Goal: Task Accomplishment & Management: Use online tool/utility

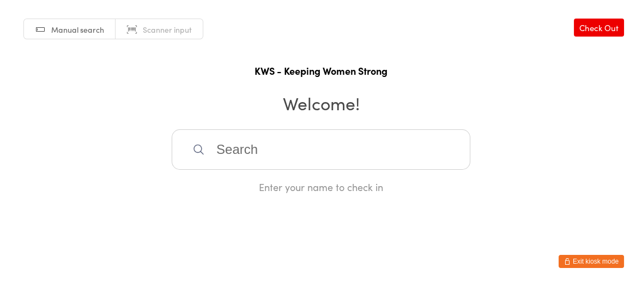
click at [370, 147] on input "search" at bounding box center [321, 149] width 299 height 40
type input "[PERSON_NAME]"
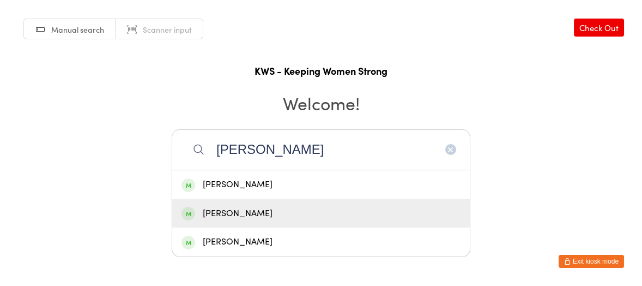
click at [261, 210] on div "[PERSON_NAME]" at bounding box center [320, 213] width 279 height 15
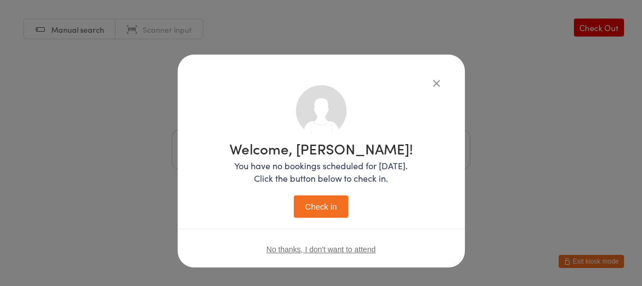
click at [333, 208] on button "Check in" at bounding box center [321, 206] width 55 height 22
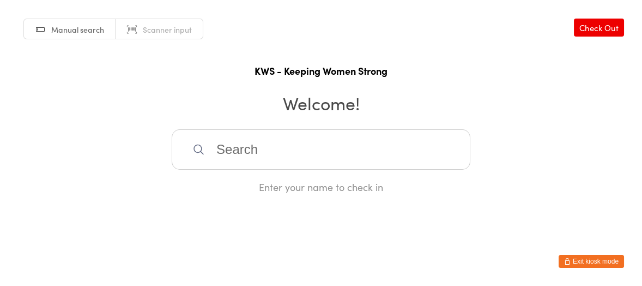
click at [232, 156] on input "search" at bounding box center [321, 149] width 299 height 40
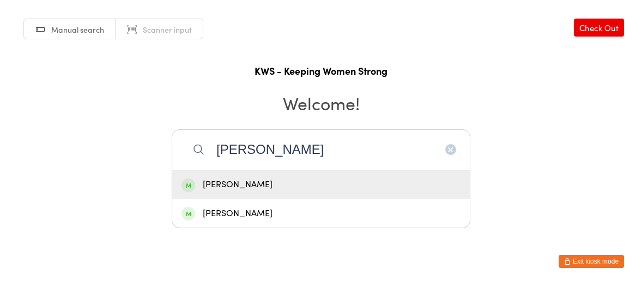
type input "[PERSON_NAME]"
click at [233, 183] on div "[PERSON_NAME]" at bounding box center [320, 184] width 279 height 15
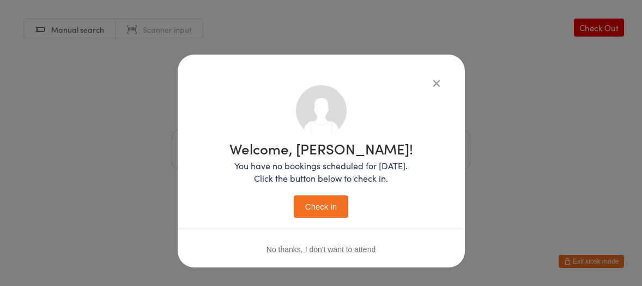
click at [328, 204] on button "Check in" at bounding box center [321, 206] width 55 height 22
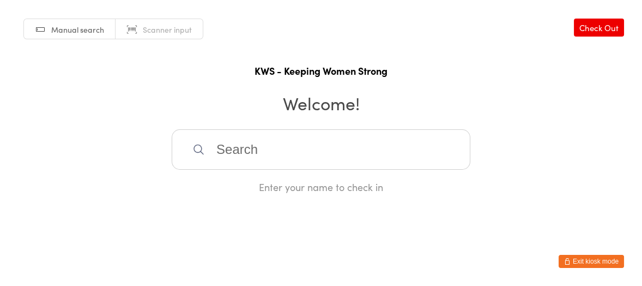
click at [330, 150] on input "search" at bounding box center [321, 149] width 299 height 40
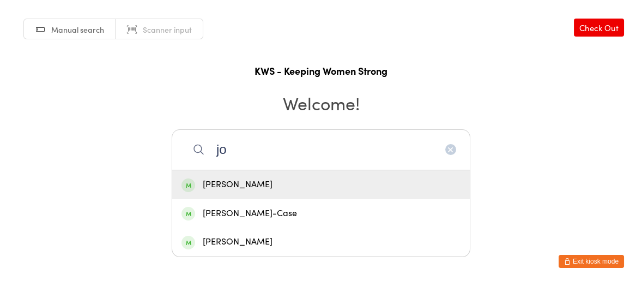
type input "jo"
click at [213, 184] on div "[PERSON_NAME]" at bounding box center [320, 184] width 279 height 15
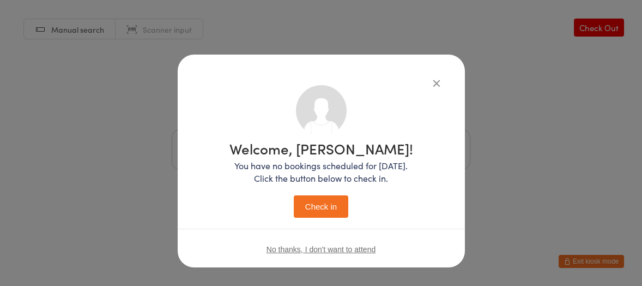
click at [306, 204] on button "Check in" at bounding box center [321, 206] width 55 height 22
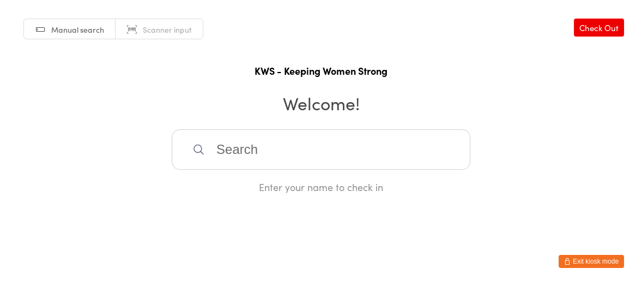
drag, startPoint x: 213, startPoint y: 144, endPoint x: 275, endPoint y: 142, distance: 62.2
click at [215, 144] on input "search" at bounding box center [321, 149] width 299 height 40
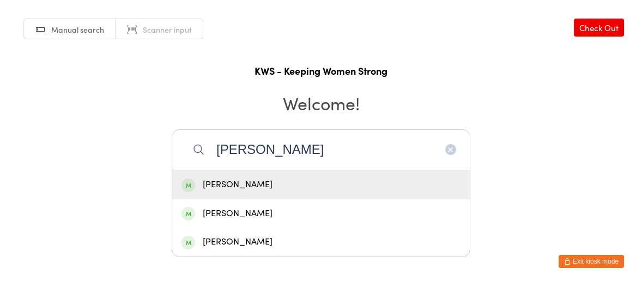
type input "[PERSON_NAME]"
click at [229, 184] on div "[PERSON_NAME]" at bounding box center [320, 184] width 279 height 15
click at [229, 184] on div "Enter your name to check in" at bounding box center [321, 187] width 299 height 14
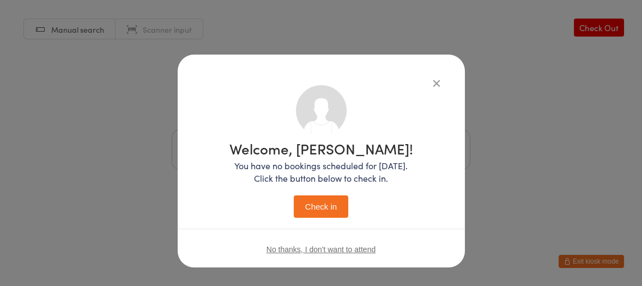
click at [315, 205] on button "Check in" at bounding box center [321, 206] width 55 height 22
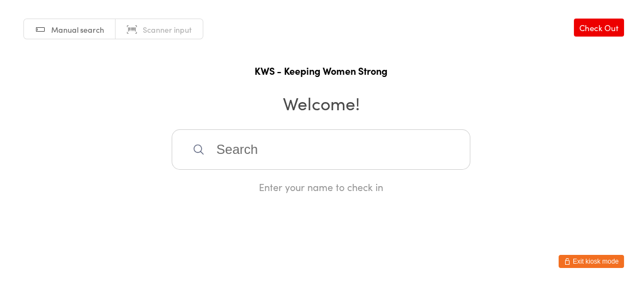
click at [214, 147] on input "search" at bounding box center [321, 149] width 299 height 40
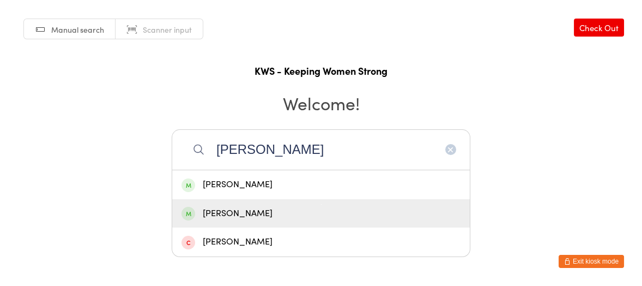
type input "[PERSON_NAME]"
click at [230, 211] on div "[PERSON_NAME]" at bounding box center [320, 213] width 279 height 15
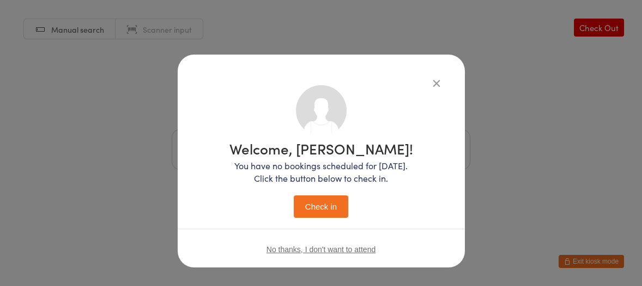
click at [307, 206] on button "Check in" at bounding box center [321, 206] width 55 height 22
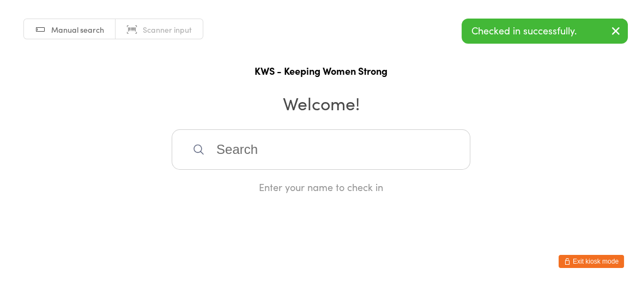
click at [121, 124] on div "Manual search Scanner input Check Out KWS - Keeping Women Strong Welcome! Enter…" at bounding box center [321, 96] width 642 height 193
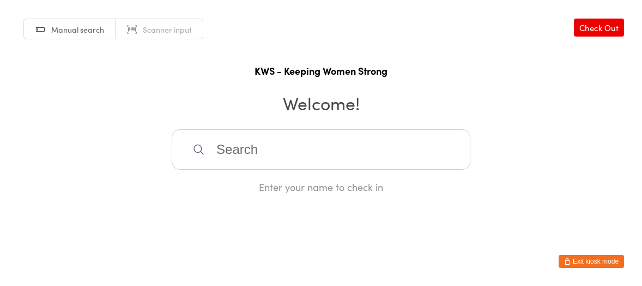
click at [229, 153] on input "search" at bounding box center [321, 149] width 299 height 40
click at [239, 150] on input "search" at bounding box center [321, 149] width 299 height 40
type input "fio"
click at [235, 185] on div "[PERSON_NAME]" at bounding box center [320, 184] width 279 height 15
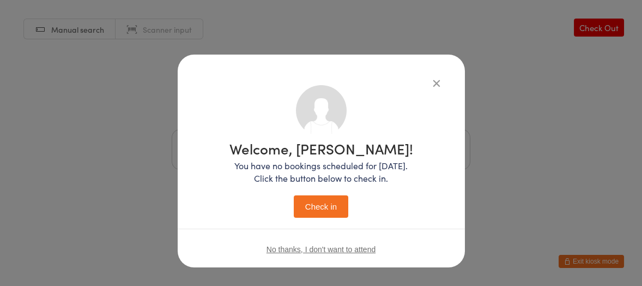
click at [310, 202] on button "Check in" at bounding box center [321, 206] width 55 height 22
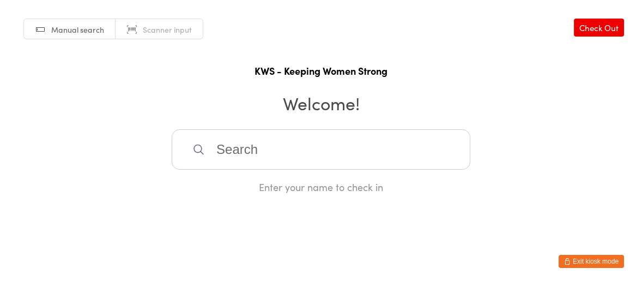
click at [301, 143] on input "search" at bounding box center [321, 149] width 299 height 40
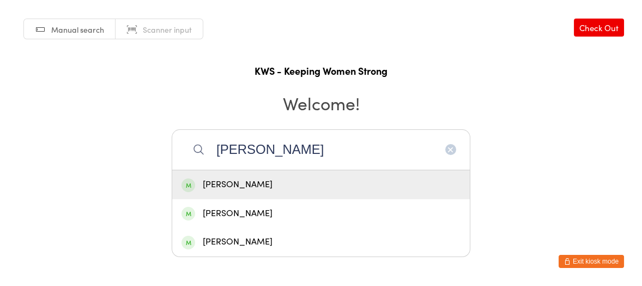
type input "[PERSON_NAME]"
click at [262, 192] on div "[PERSON_NAME]" at bounding box center [320, 184] width 279 height 15
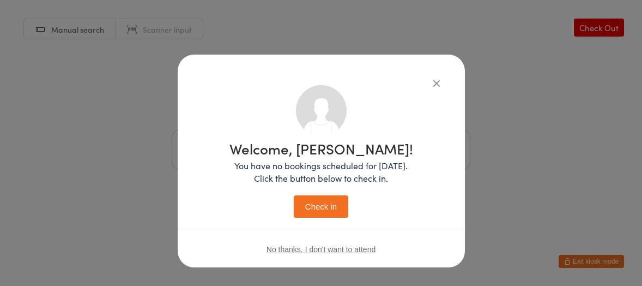
click at [311, 209] on button "Check in" at bounding box center [321, 206] width 55 height 22
